Goal: Find specific page/section: Find specific page/section

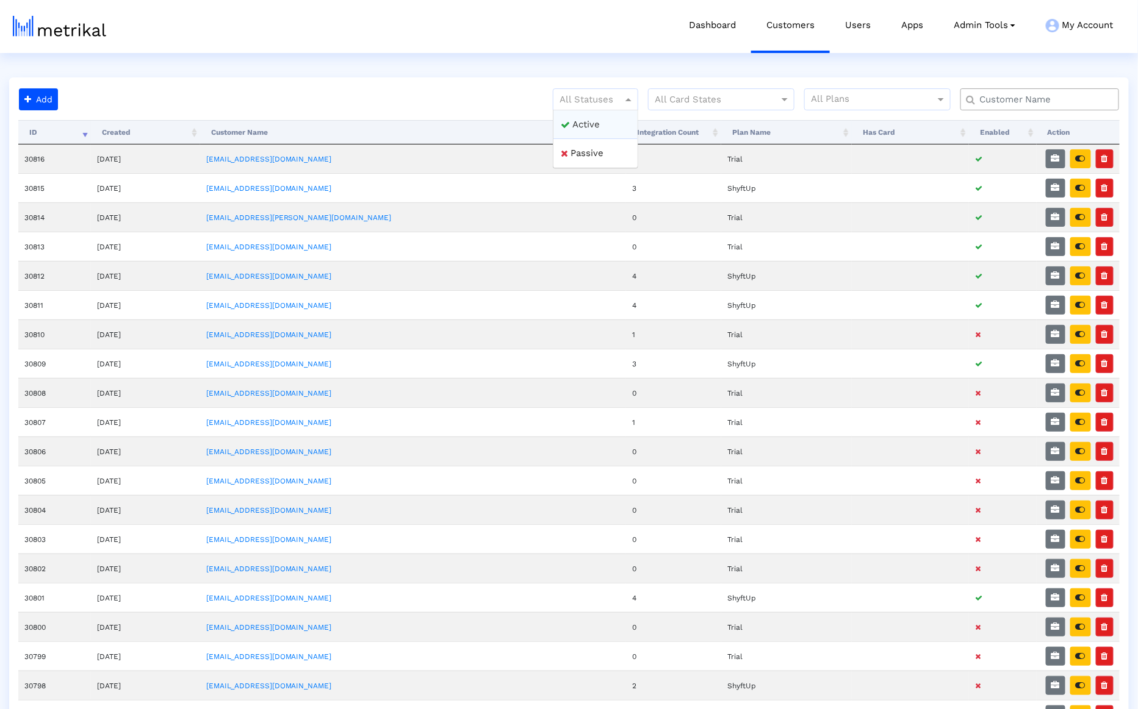
click at [595, 103] on div at bounding box center [595, 99] width 84 height 15
click at [595, 116] on div "Active" at bounding box center [595, 124] width 84 height 29
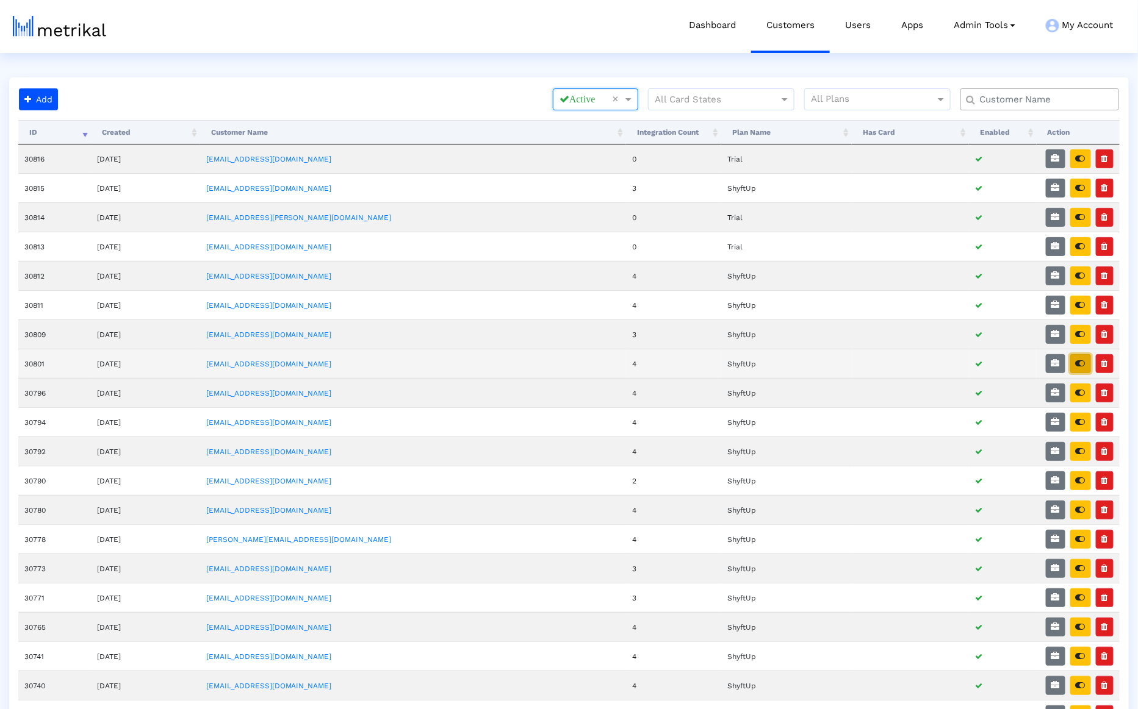
click at [1088, 356] on button "button" at bounding box center [1080, 363] width 21 height 19
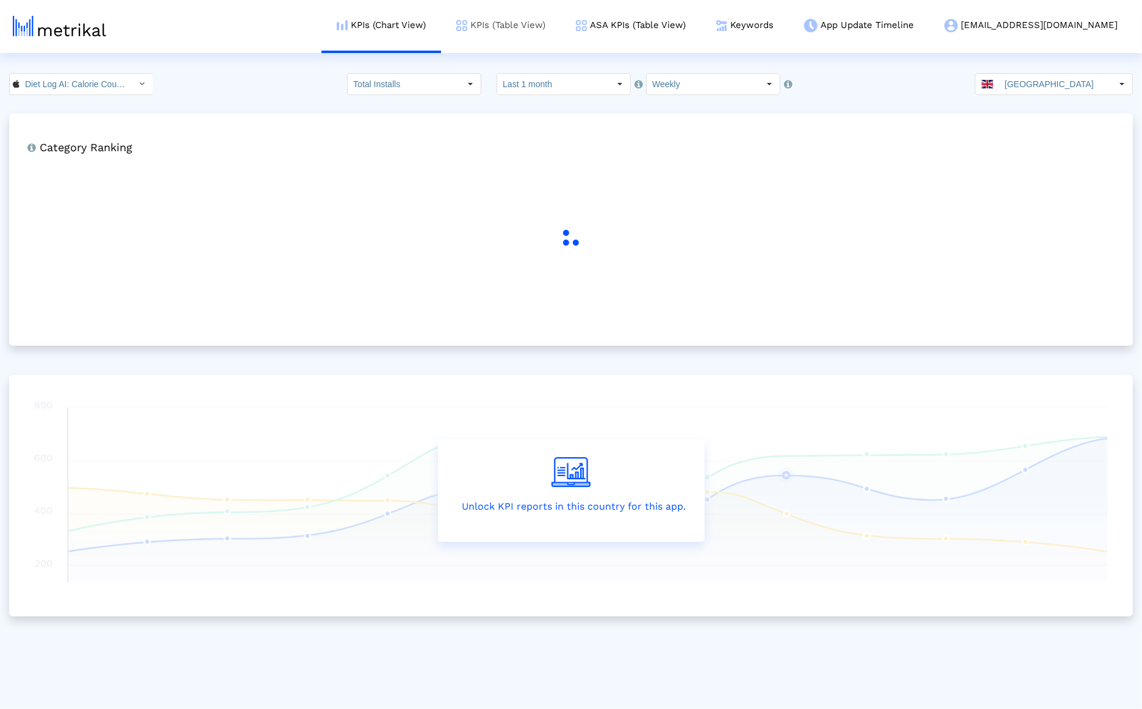
click at [553, 21] on link "KPIs (Table View)" at bounding box center [501, 25] width 120 height 51
click at [1056, 88] on input "[GEOGRAPHIC_DATA]" at bounding box center [1055, 84] width 112 height 21
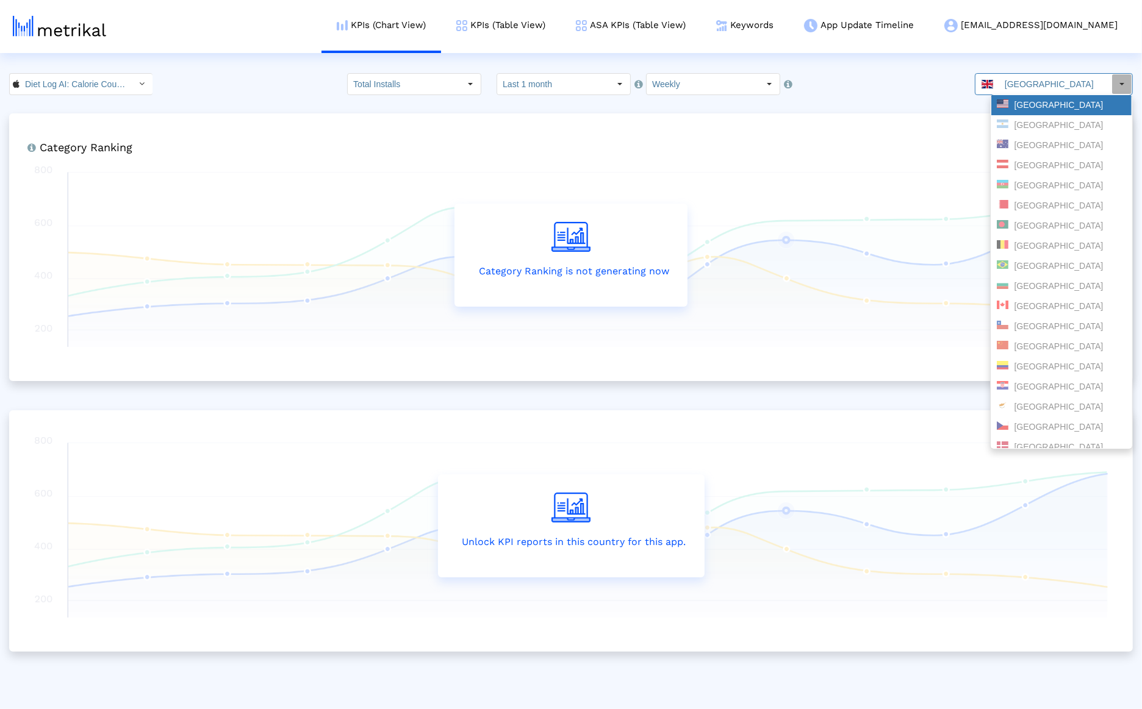
click at [1043, 103] on div "[GEOGRAPHIC_DATA]" at bounding box center [1061, 105] width 129 height 12
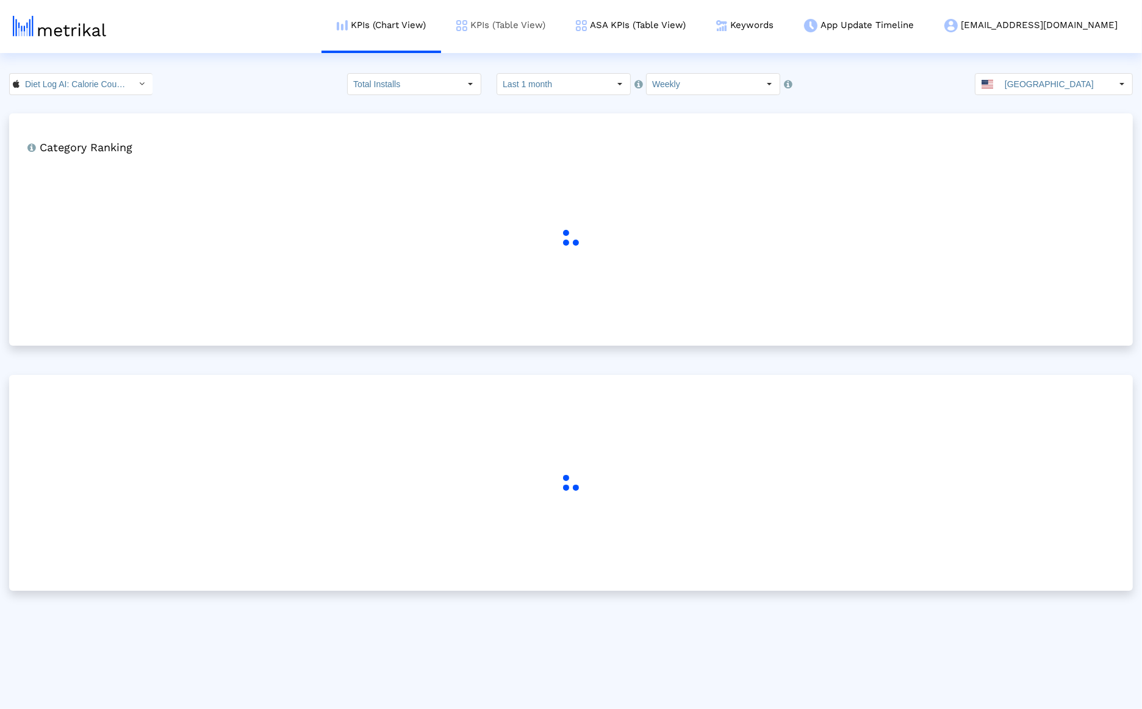
click at [561, 37] on link "KPIs (Table View)" at bounding box center [501, 25] width 120 height 51
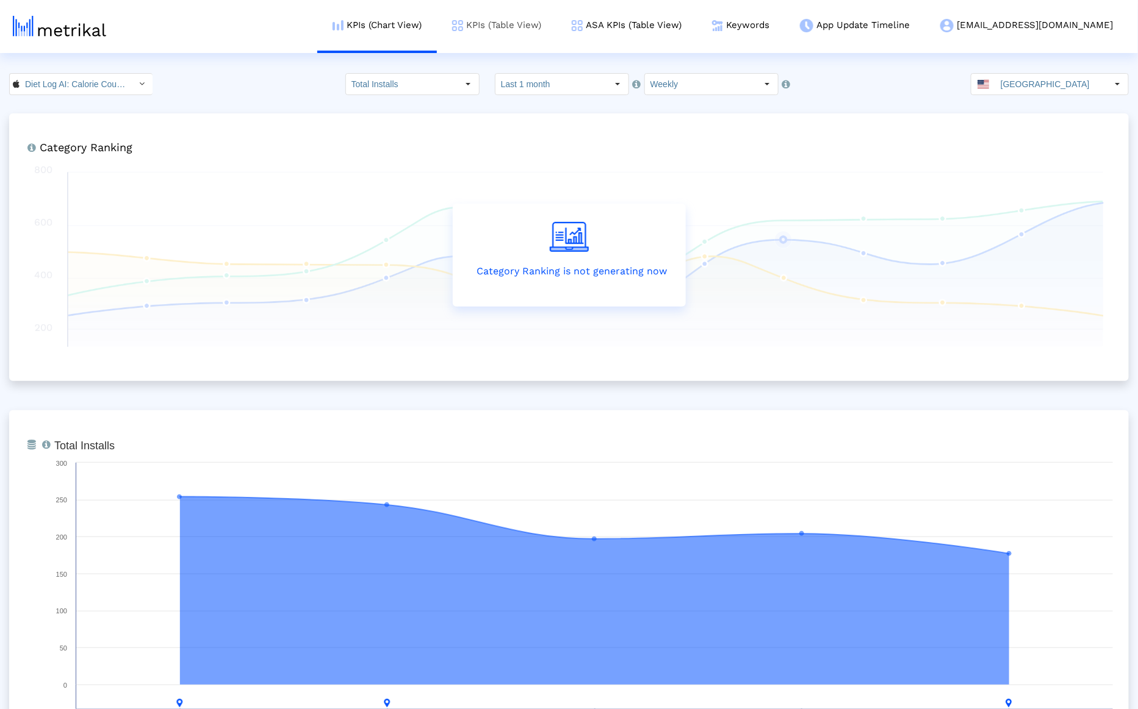
click at [556, 37] on link "KPIs (Table View)" at bounding box center [497, 25] width 120 height 51
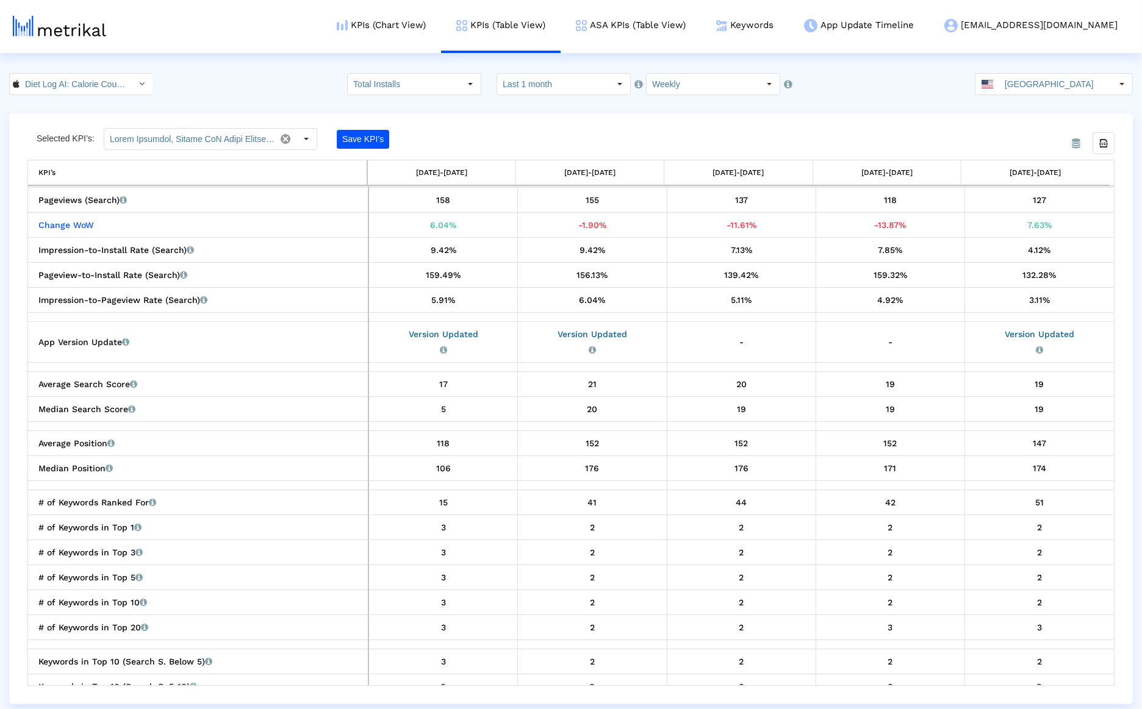
scroll to position [1452, 0]
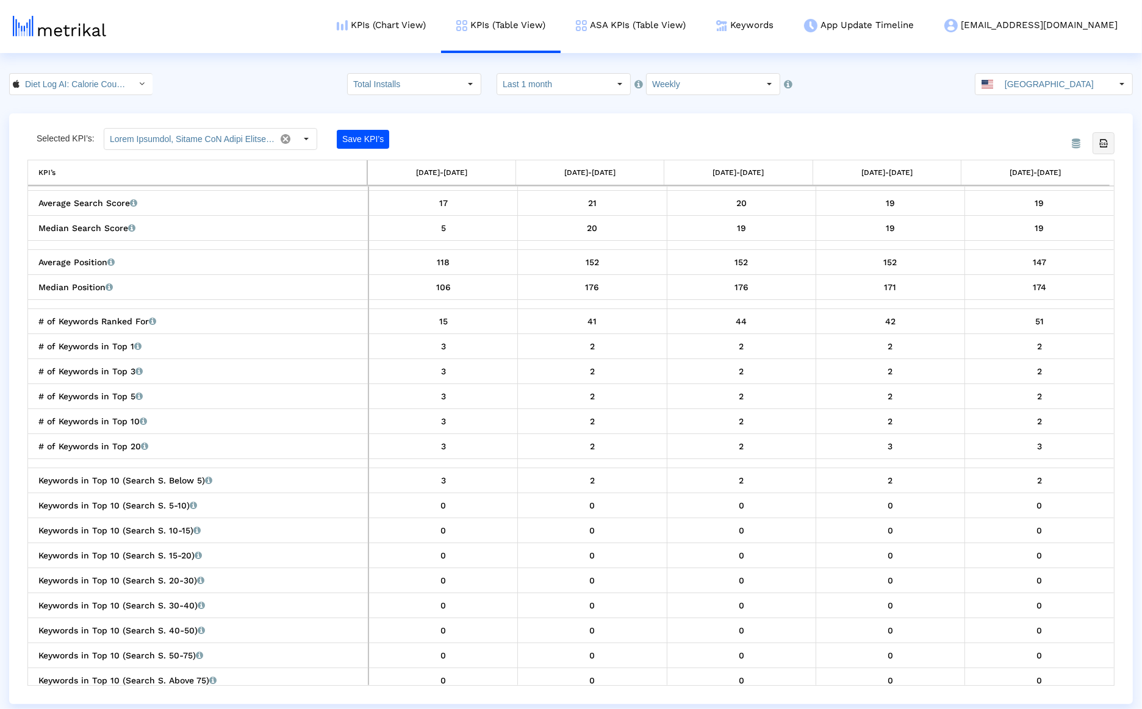
click at [1101, 140] on icon "Export all data" at bounding box center [1103, 143] width 11 height 11
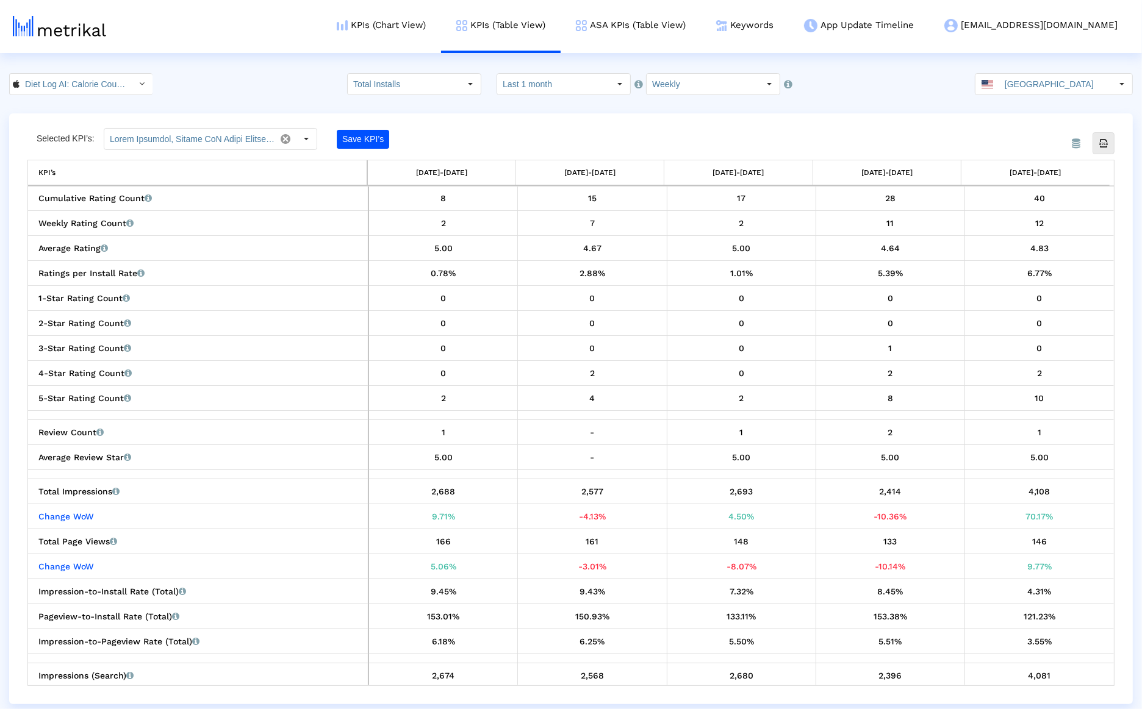
scroll to position [751, 0]
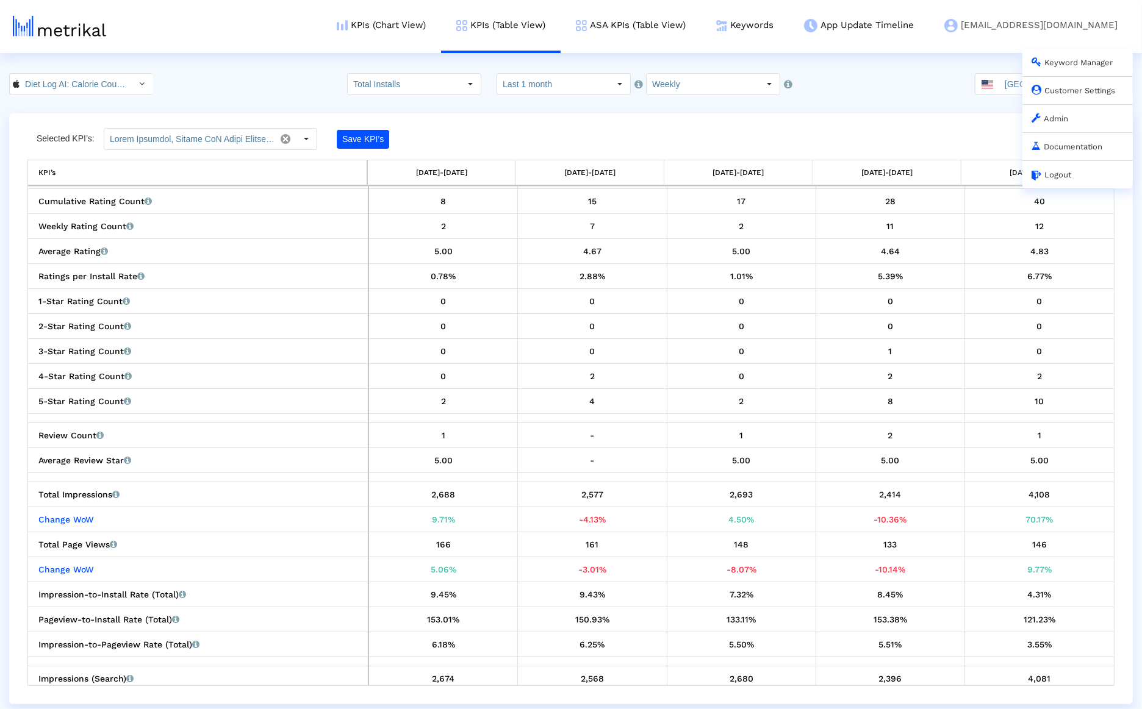
click at [1055, 88] on link "Customer Settings" at bounding box center [1073, 90] width 84 height 9
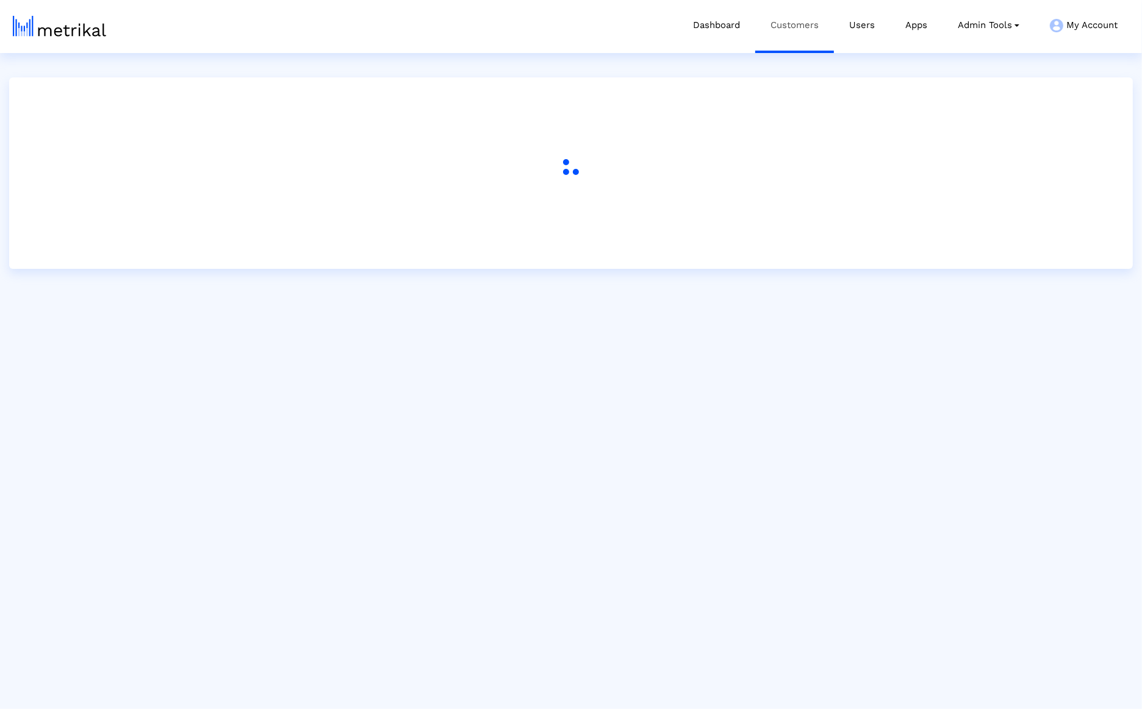
click at [795, 20] on link "Customers" at bounding box center [794, 25] width 79 height 51
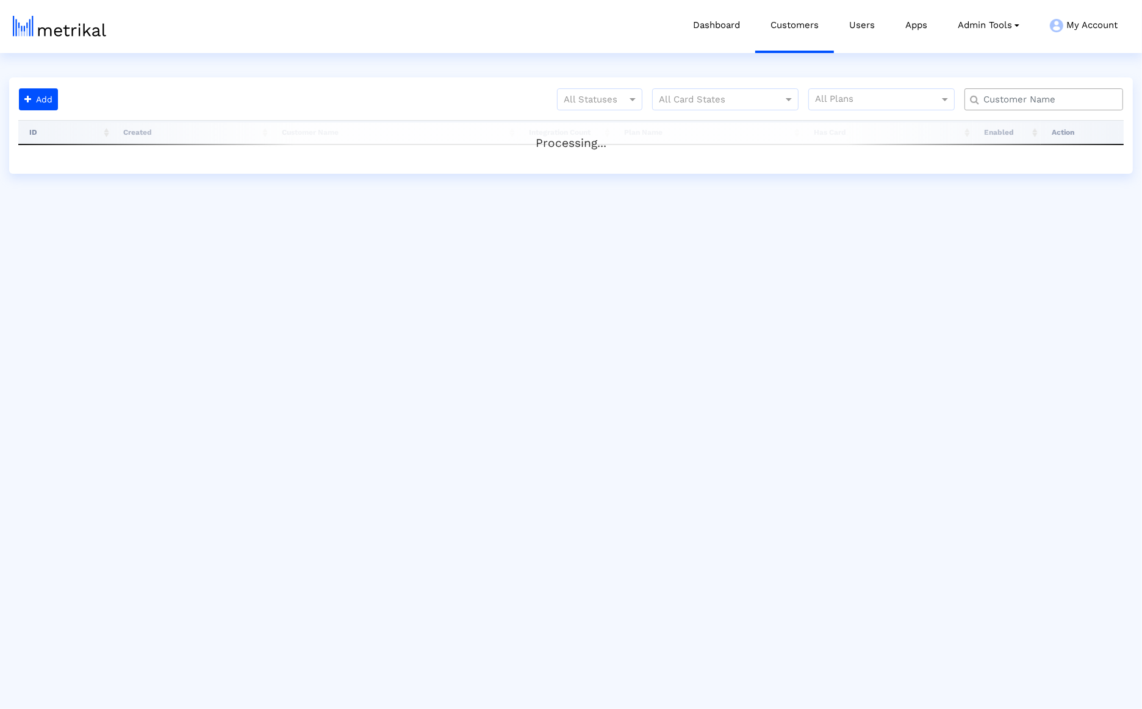
click at [1047, 107] on div at bounding box center [1043, 99] width 159 height 22
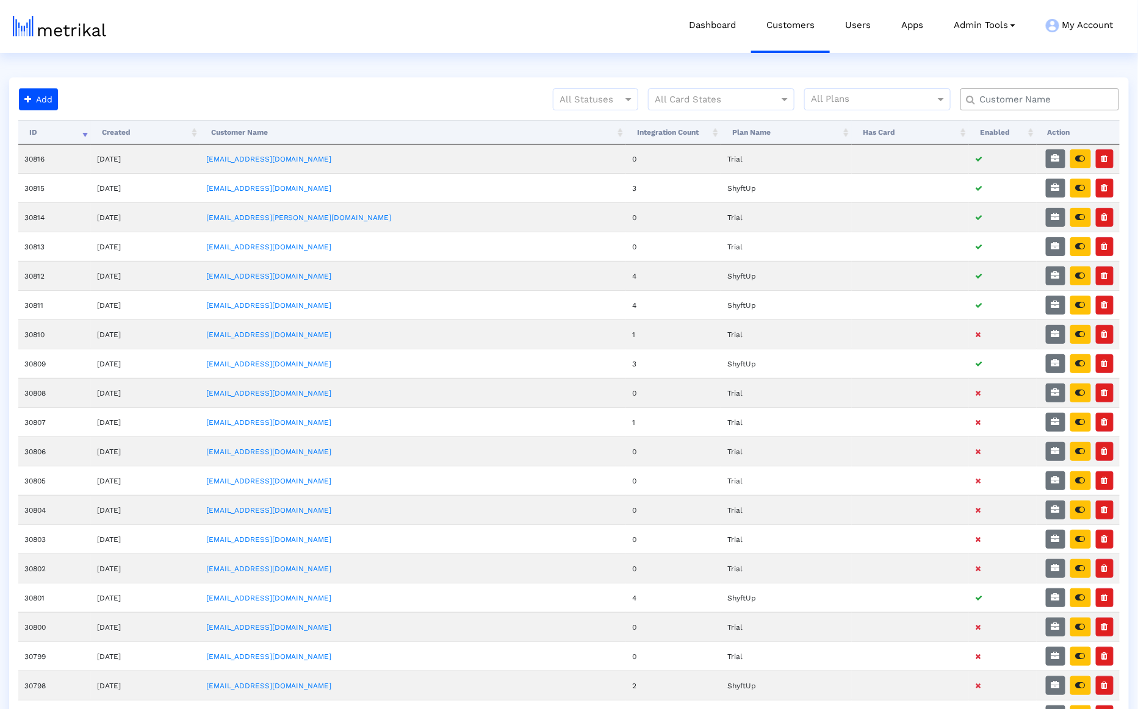
click at [1046, 97] on input "text" at bounding box center [1041, 99] width 143 height 13
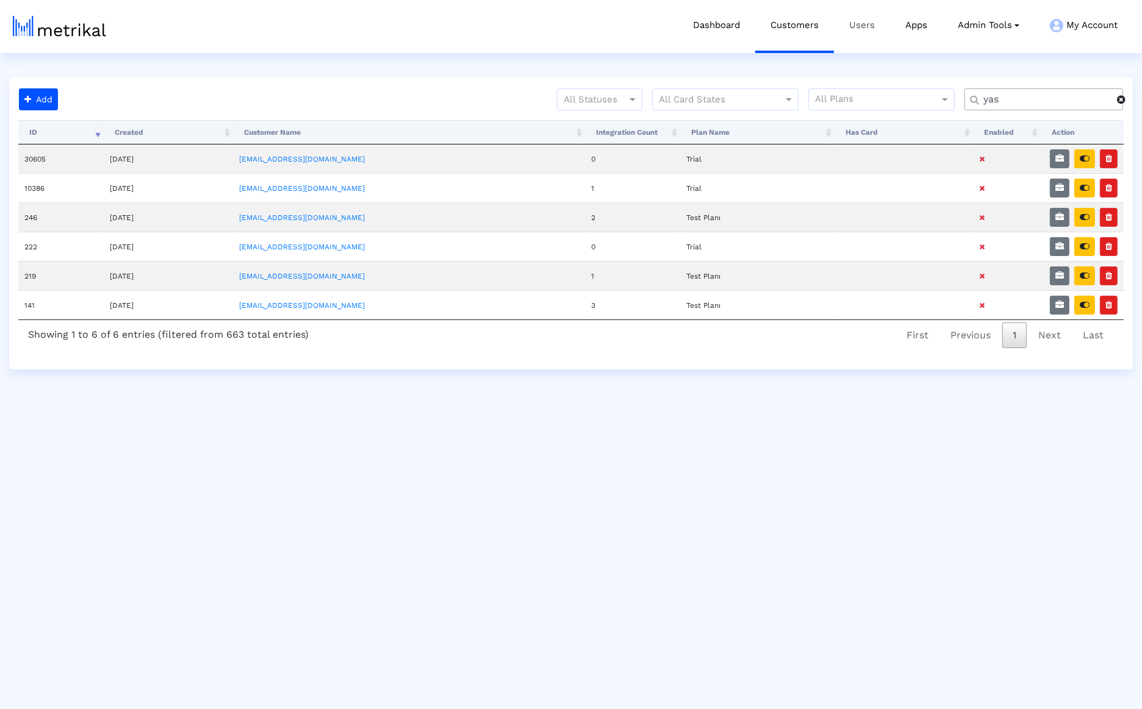
type input "yas"
click at [869, 24] on link "Users" at bounding box center [862, 25] width 56 height 51
click at [873, 30] on link "Users" at bounding box center [862, 25] width 56 height 51
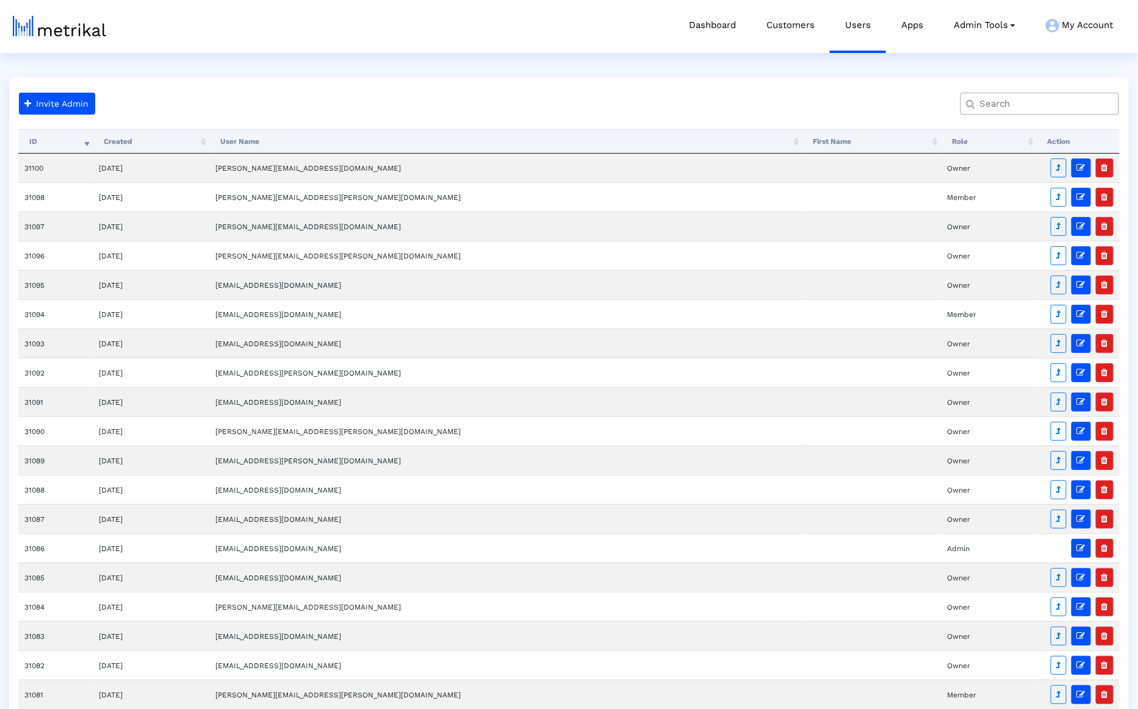
click at [1022, 119] on crea-search at bounding box center [1044, 109] width 168 height 32
click at [1022, 109] on input "text" at bounding box center [1041, 104] width 143 height 13
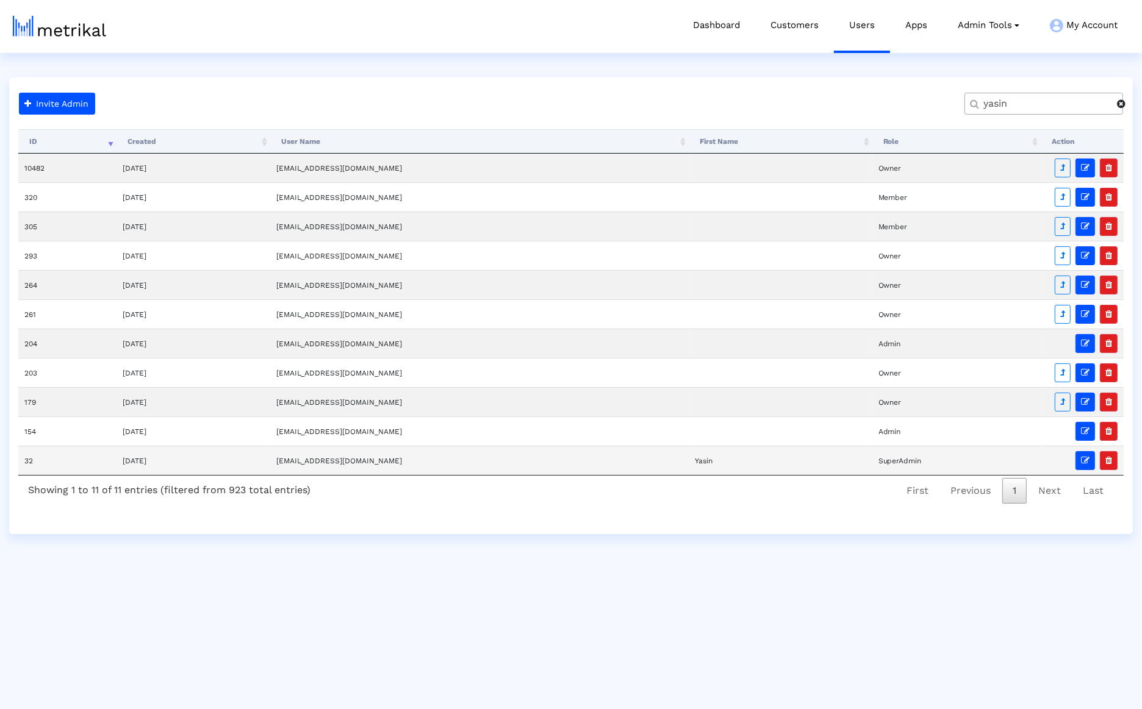
type input "yasin"
click at [363, 453] on td "[EMAIL_ADDRESS][DOMAIN_NAME]" at bounding box center [479, 460] width 418 height 29
click at [348, 451] on td "[EMAIL_ADDRESS][DOMAIN_NAME]" at bounding box center [479, 460] width 418 height 29
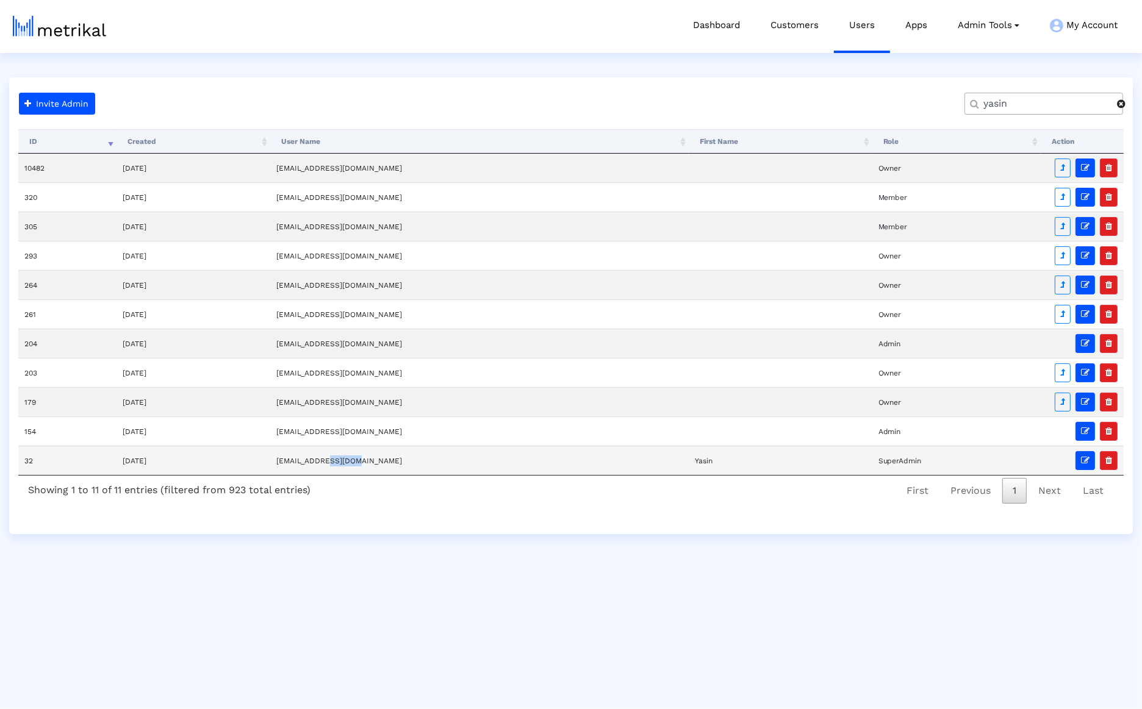
click at [348, 451] on td "[EMAIL_ADDRESS][DOMAIN_NAME]" at bounding box center [479, 460] width 418 height 29
click at [794, 34] on link "Customers" at bounding box center [794, 25] width 79 height 51
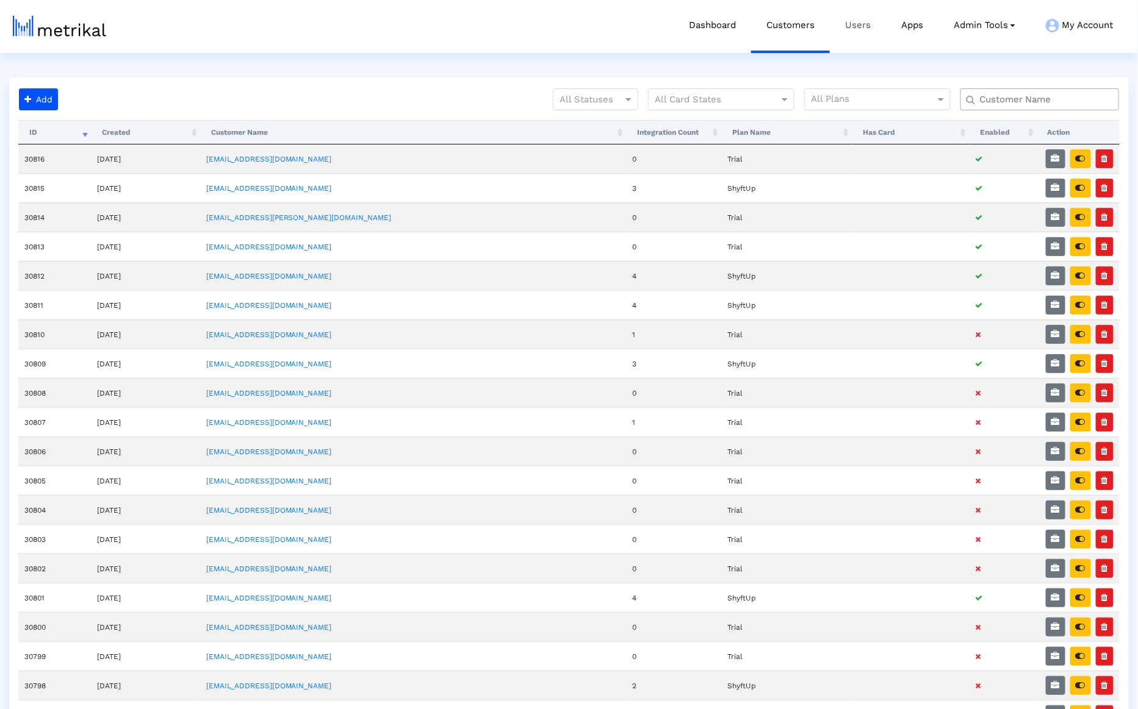
click at [855, 36] on link "Users" at bounding box center [858, 25] width 56 height 51
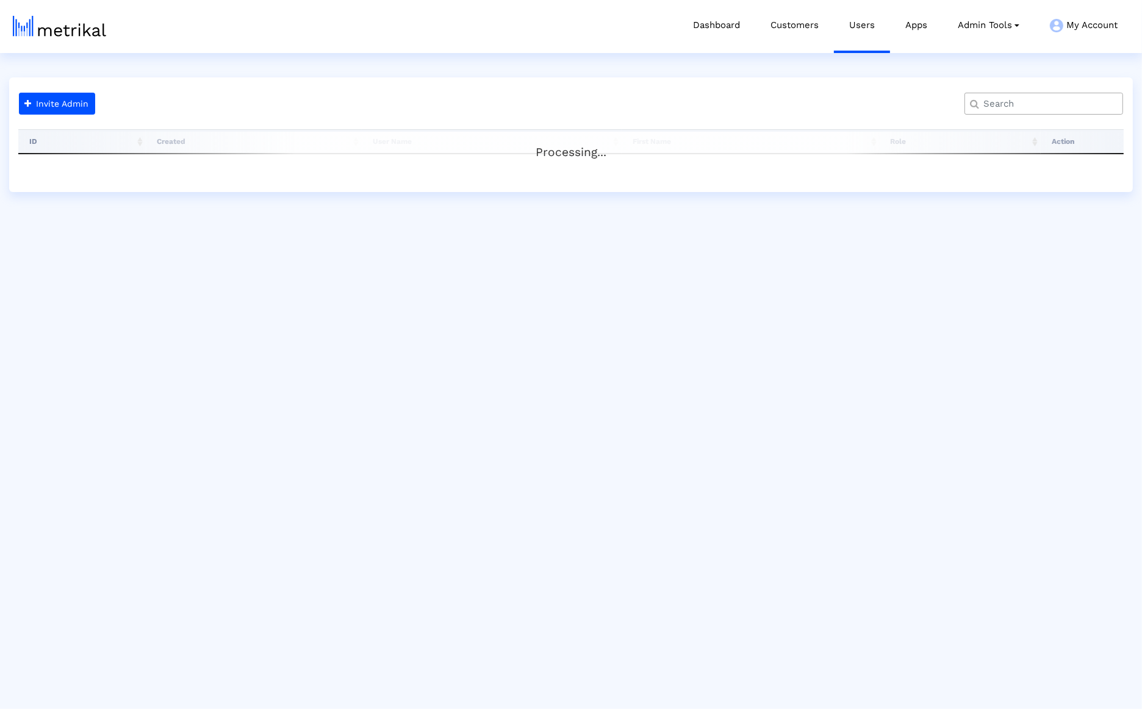
click at [1034, 98] on input "text" at bounding box center [1046, 104] width 143 height 13
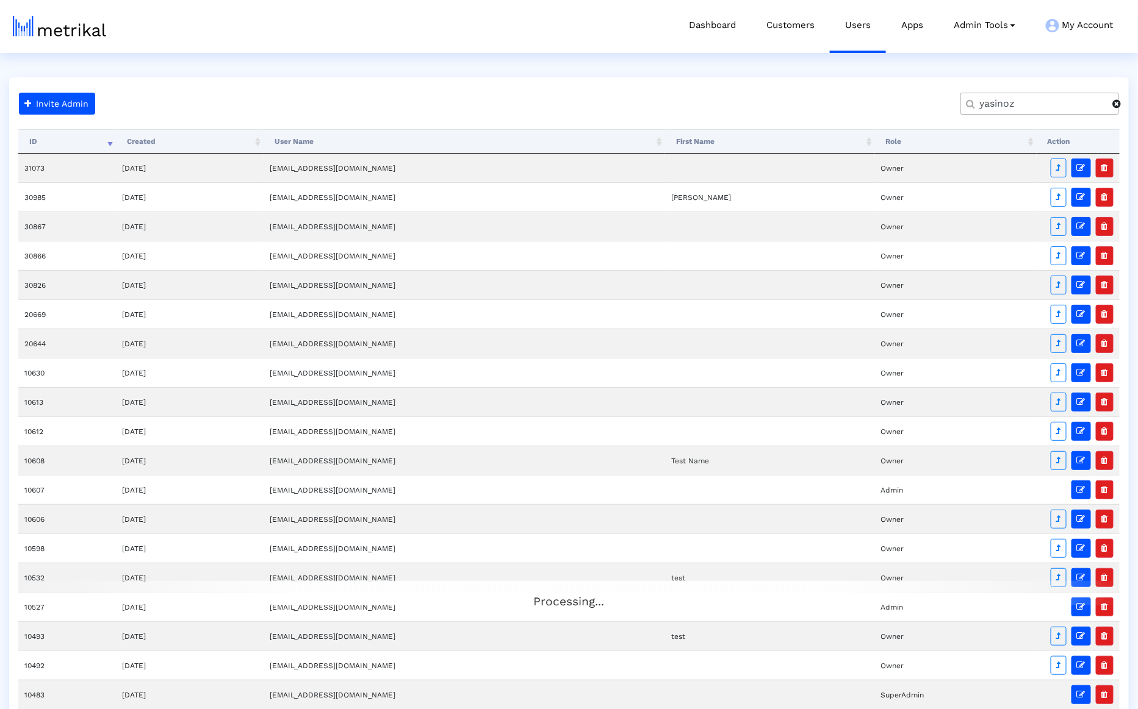
type input "yasinoz"
